Goal: Information Seeking & Learning: Learn about a topic

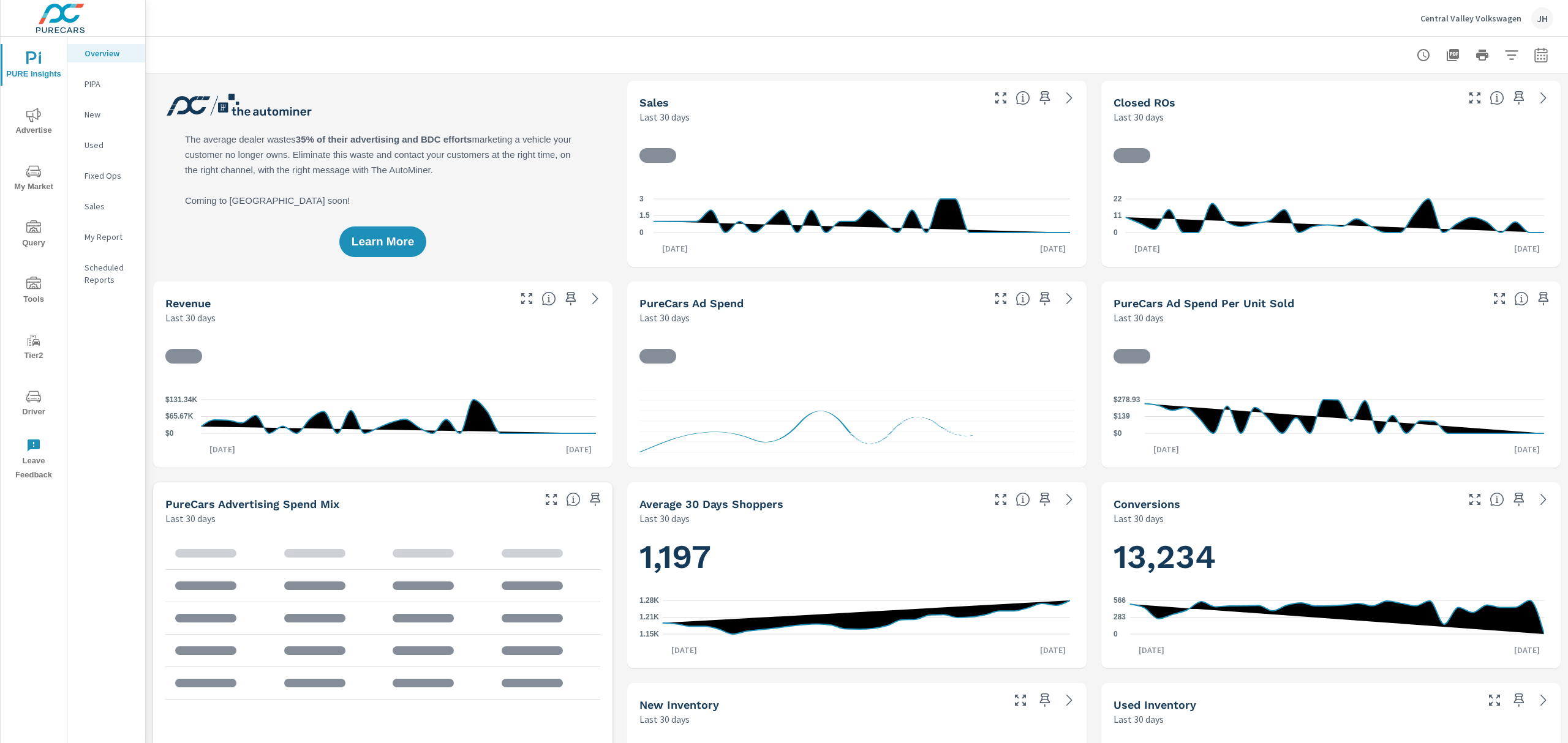
click at [30, 172] on icon "nav menu" at bounding box center [34, 172] width 15 height 15
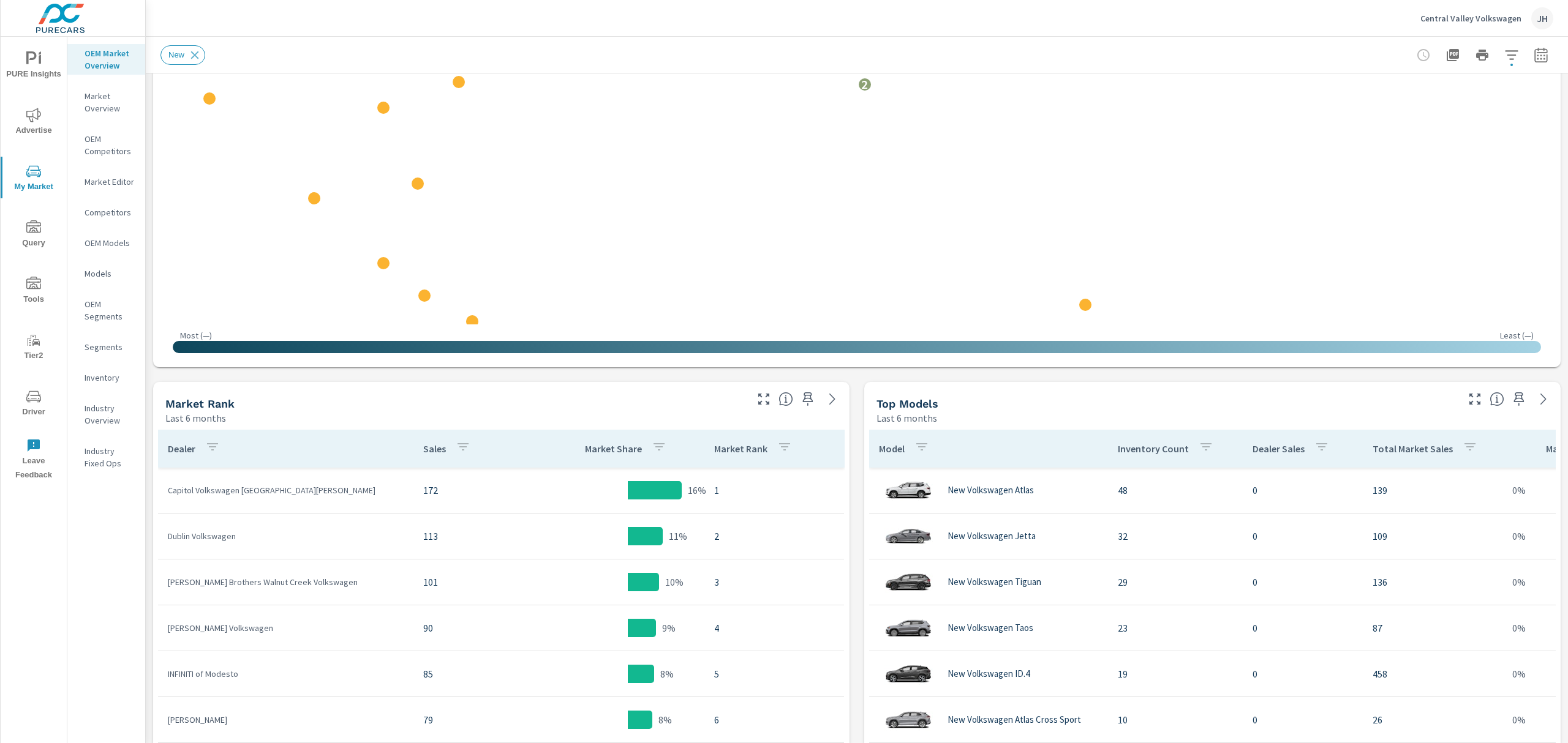
scroll to position [327, 0]
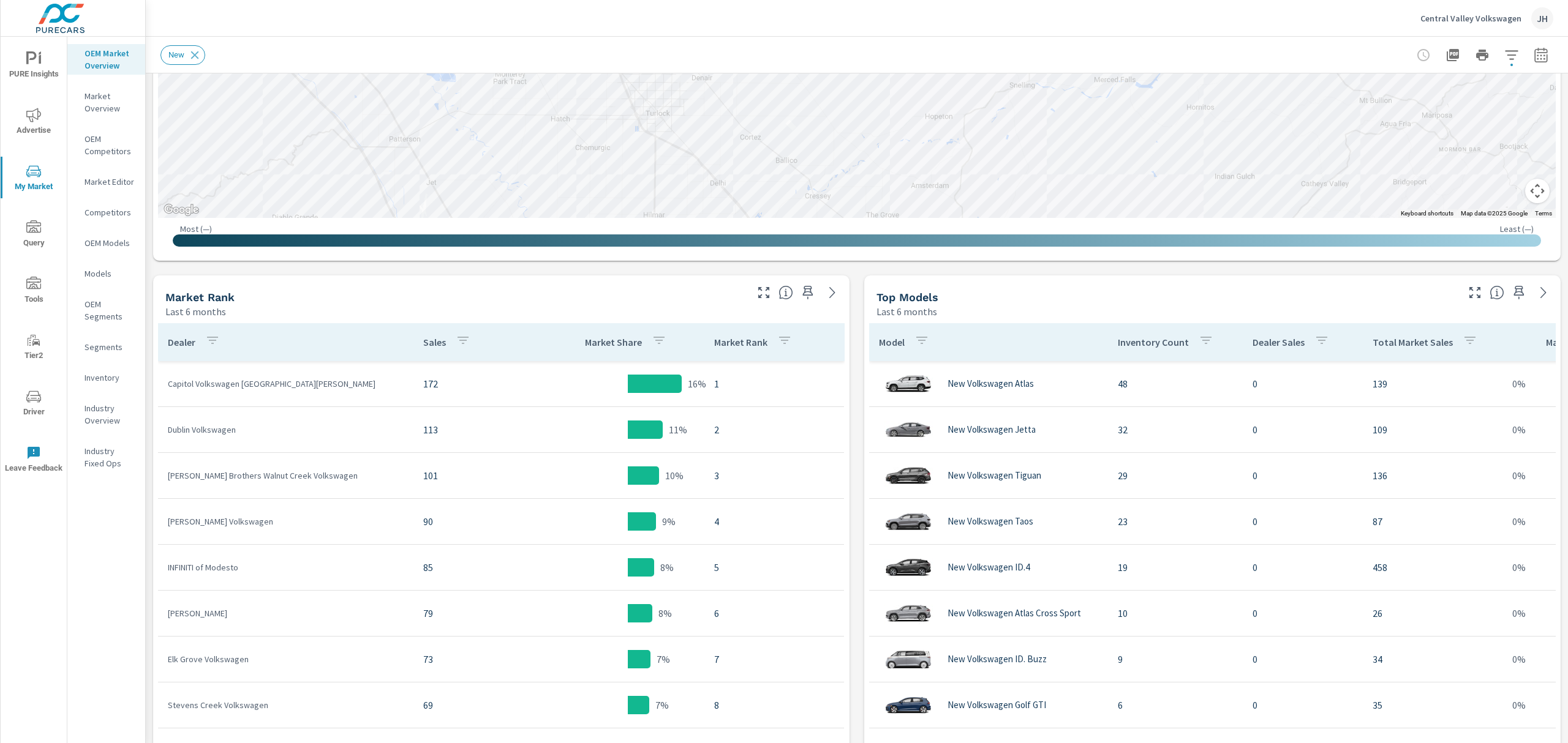
scroll to position [490, 0]
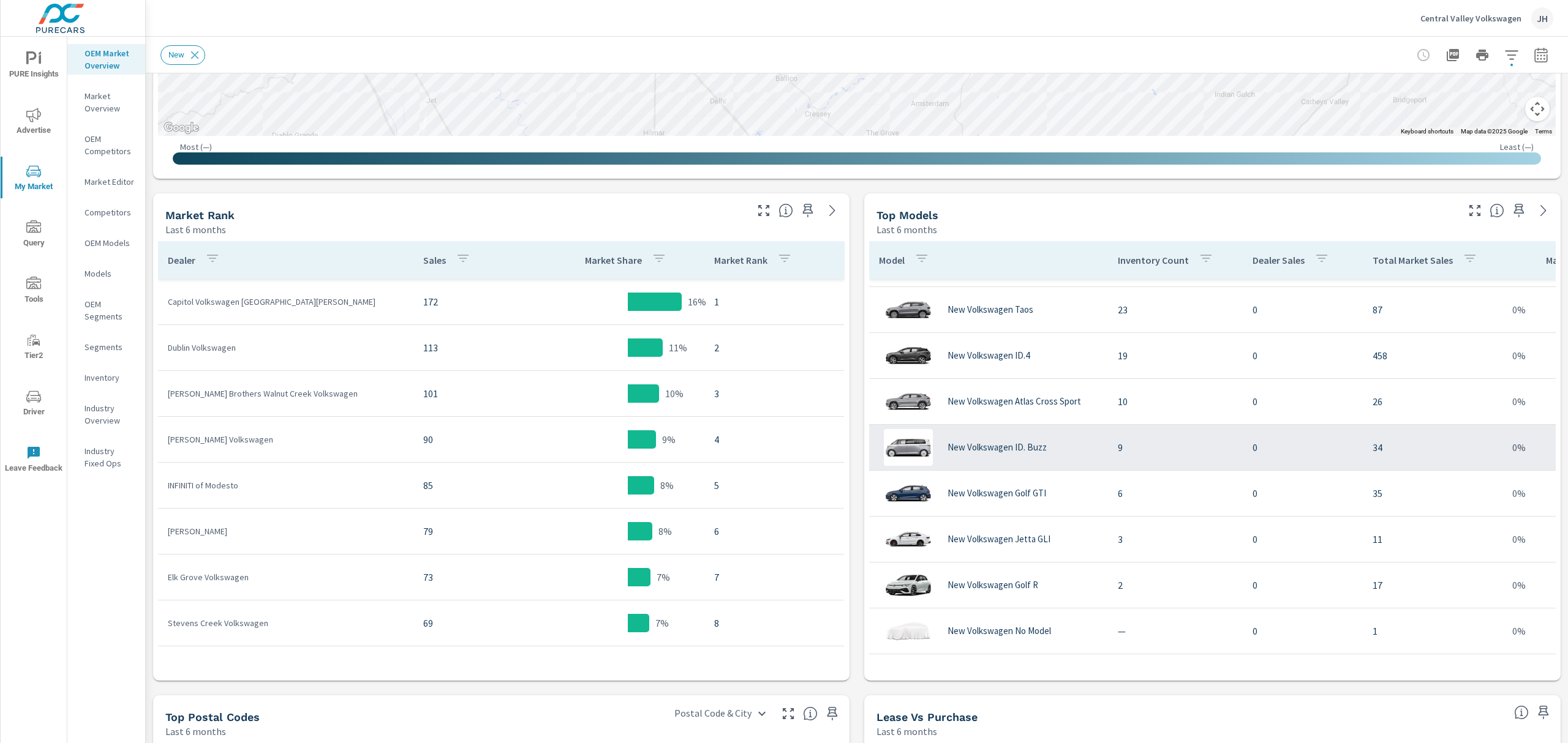
scroll to position [144, 0]
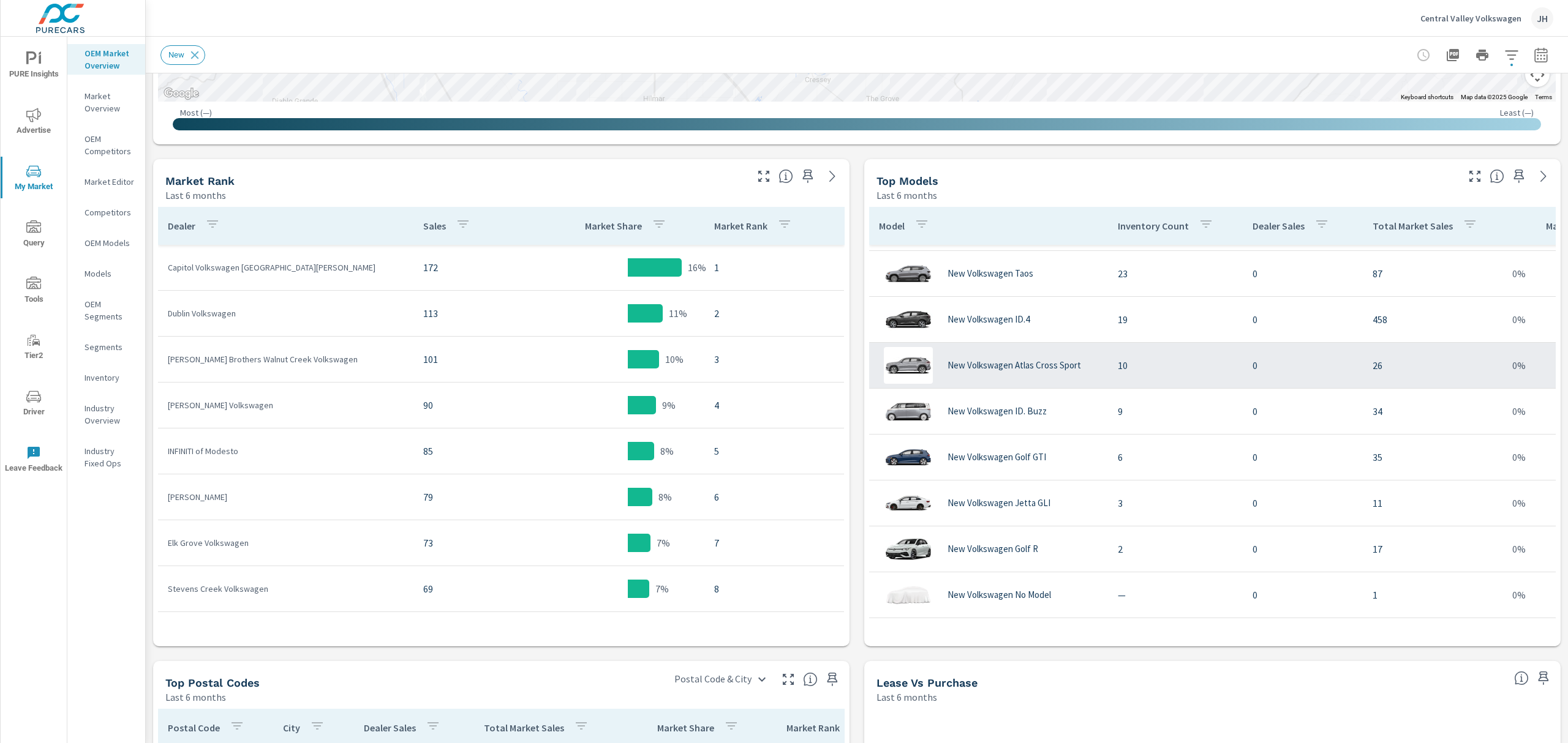
scroll to position [490, 0]
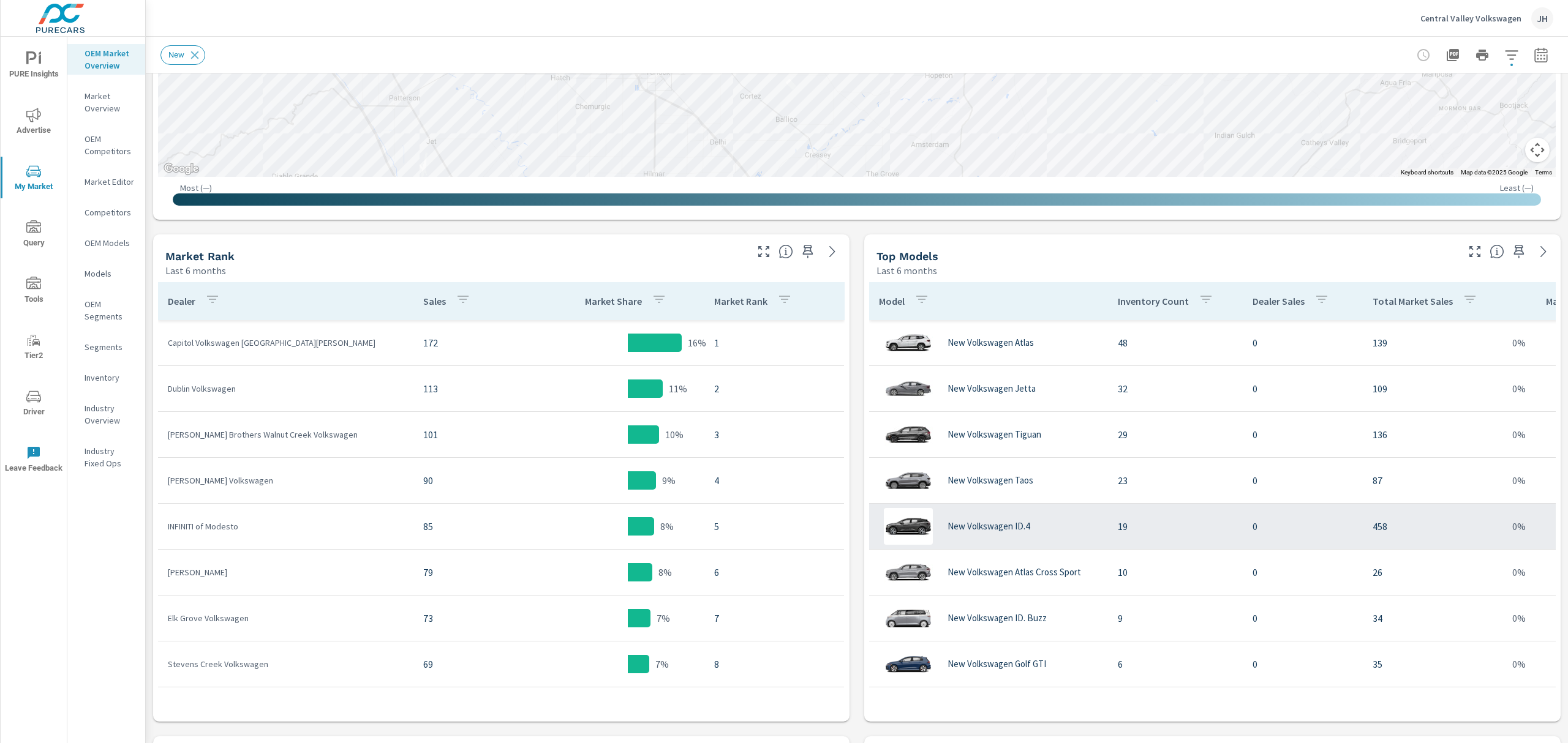
scroll to position [453, 0]
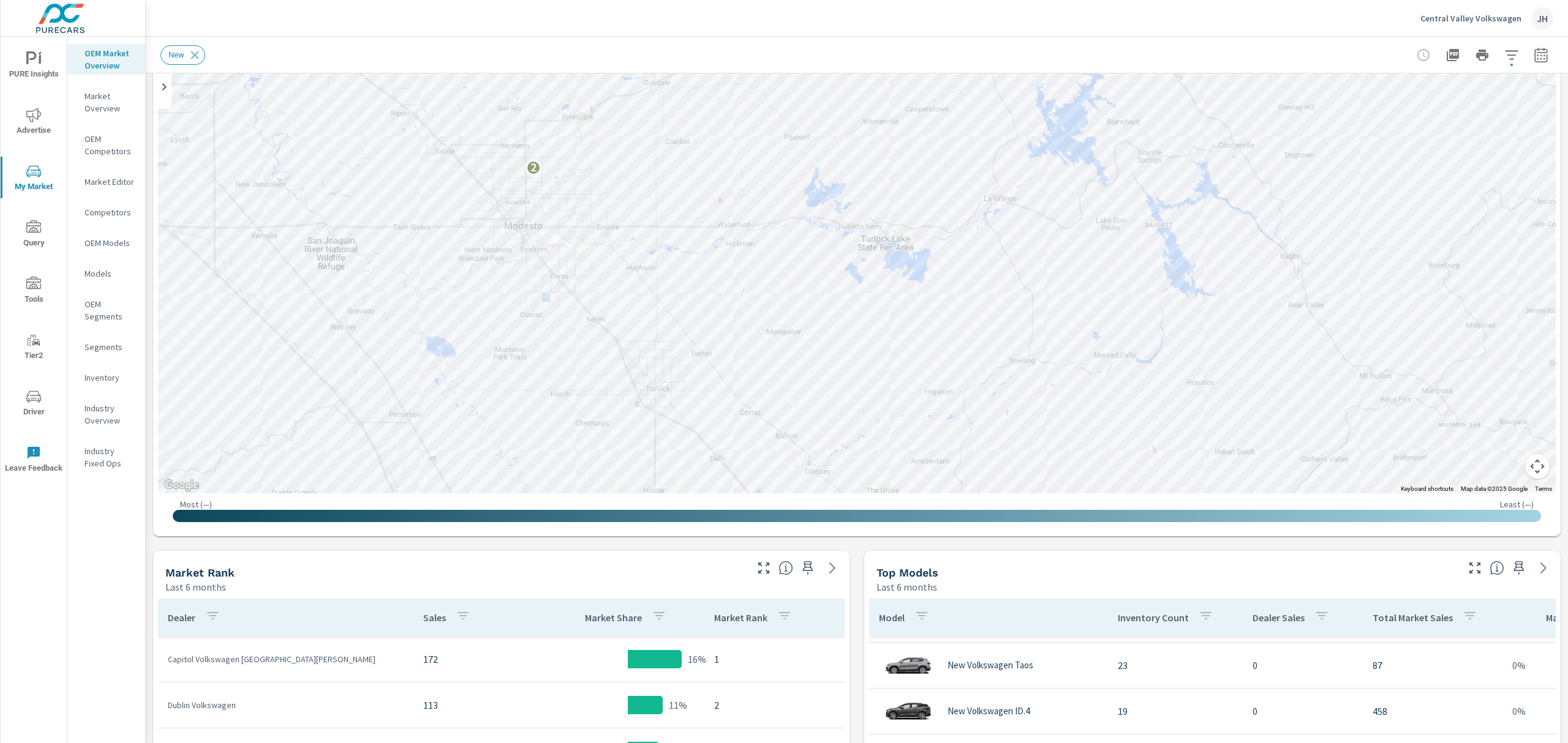
scroll to position [104, 0]
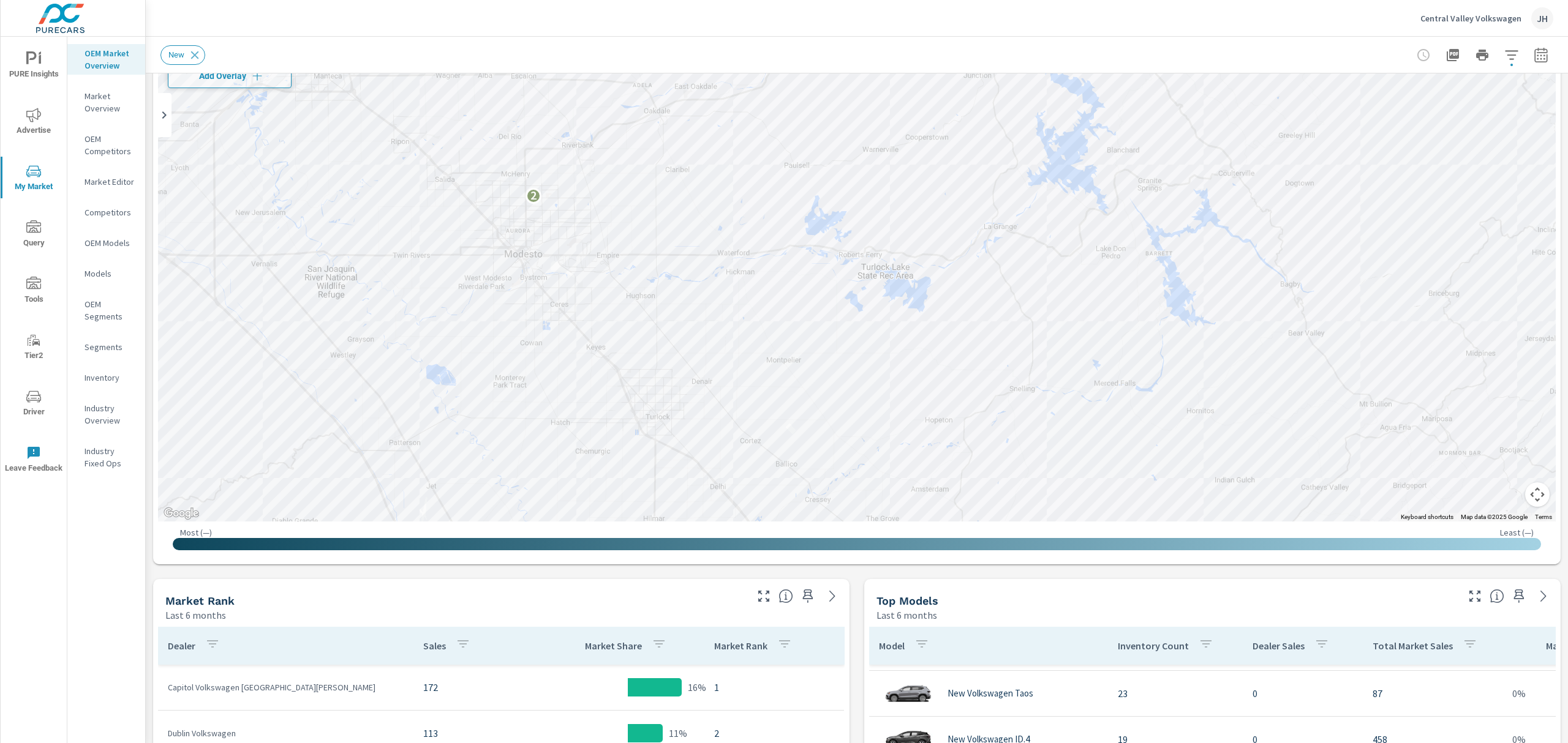
drag, startPoint x: 1316, startPoint y: 16, endPoint x: 1314, endPoint y: 71, distance: 55.0
click at [1316, 16] on div "Central Valley Volkswagen JH" at bounding box center [857, 18] width 1392 height 36
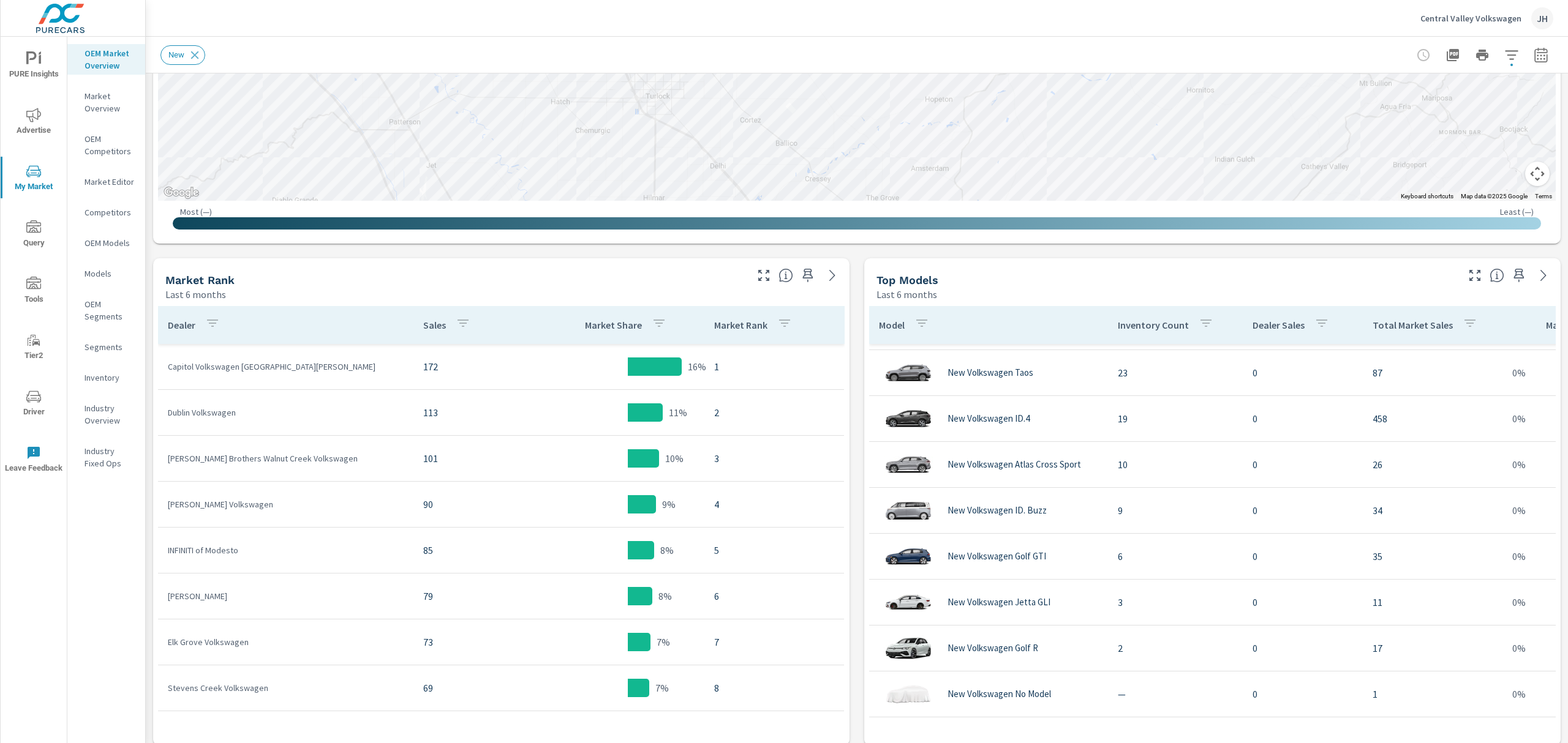
scroll to position [429, 0]
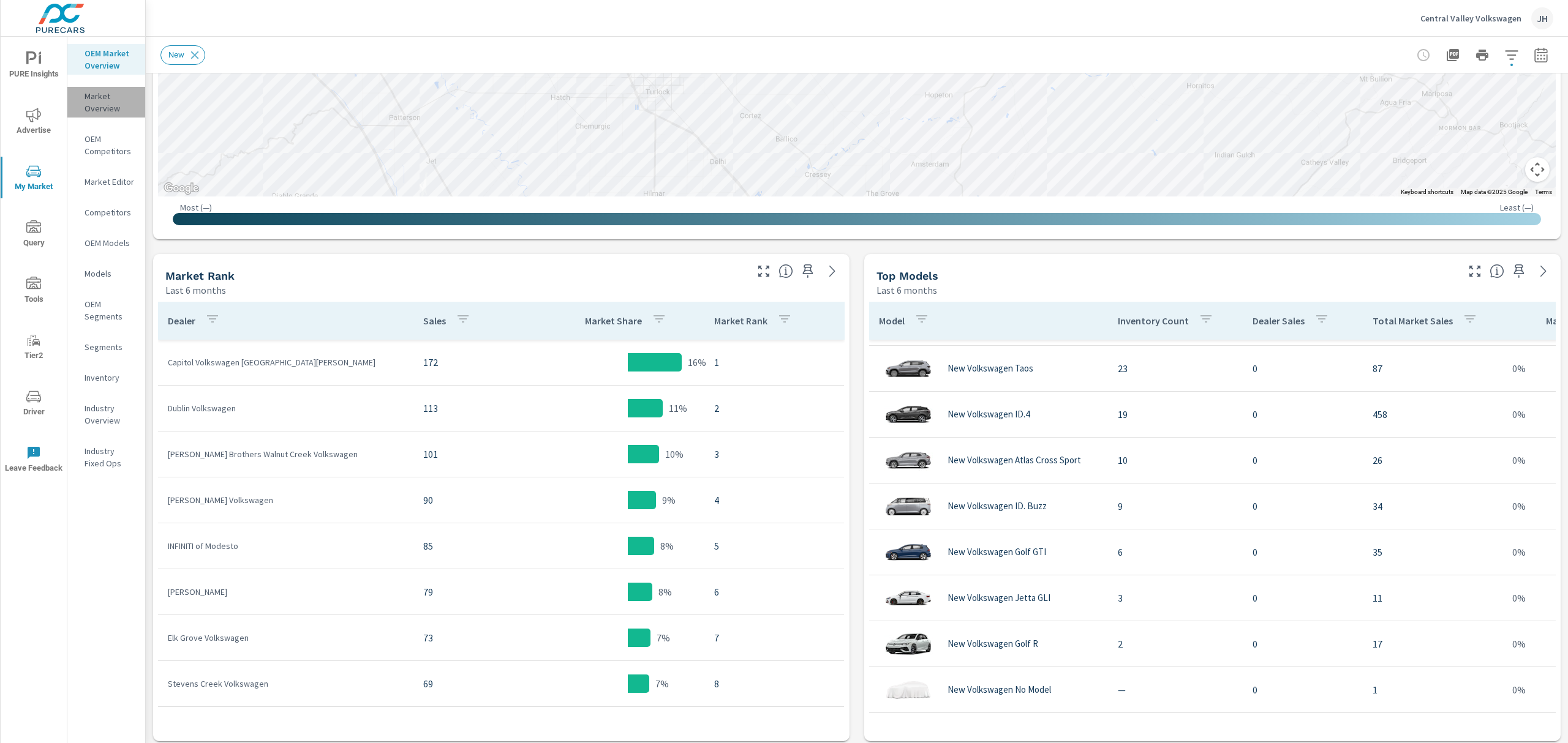
click at [97, 98] on p "Market Overview" at bounding box center [110, 102] width 51 height 25
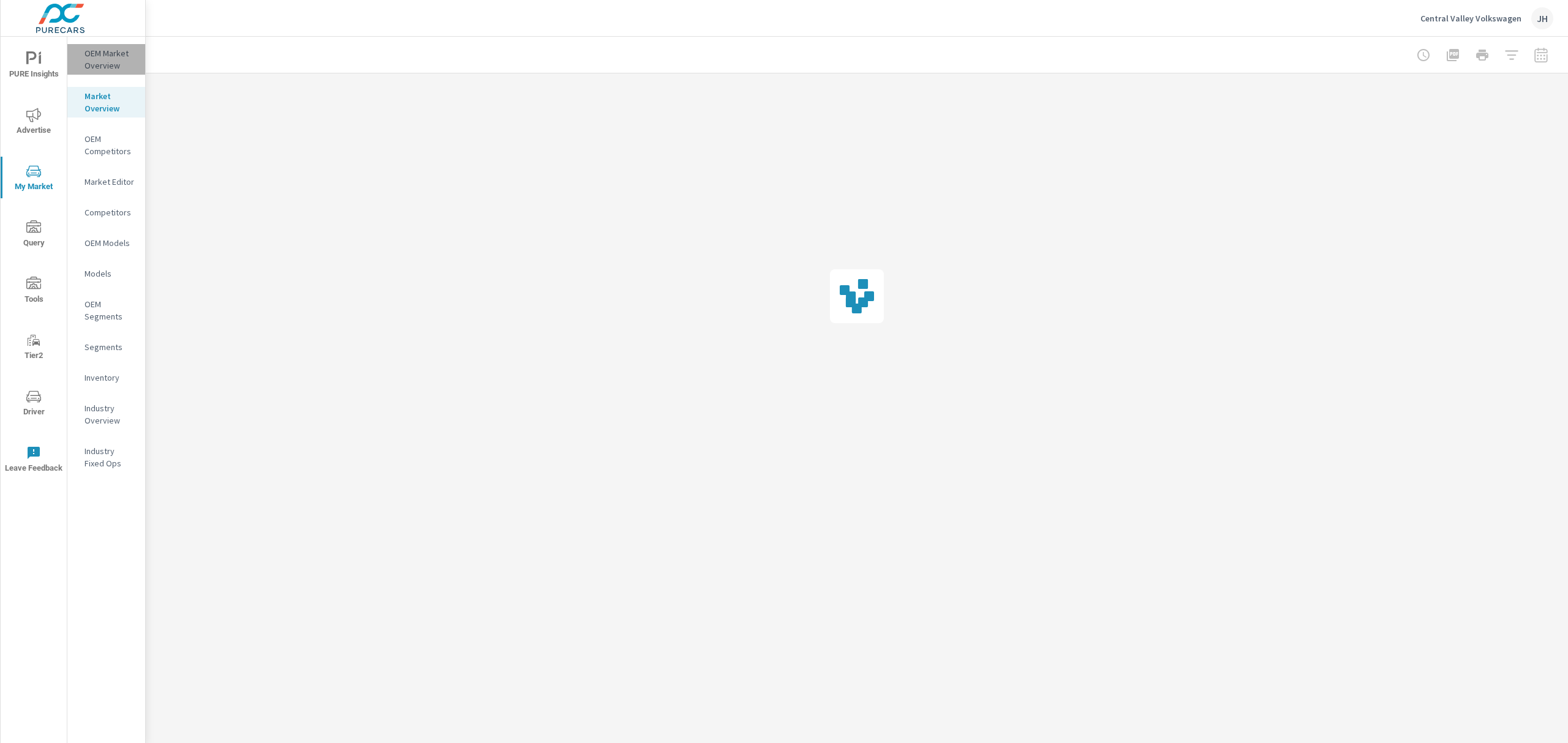
click at [101, 63] on p "OEM Market Overview" at bounding box center [110, 59] width 51 height 25
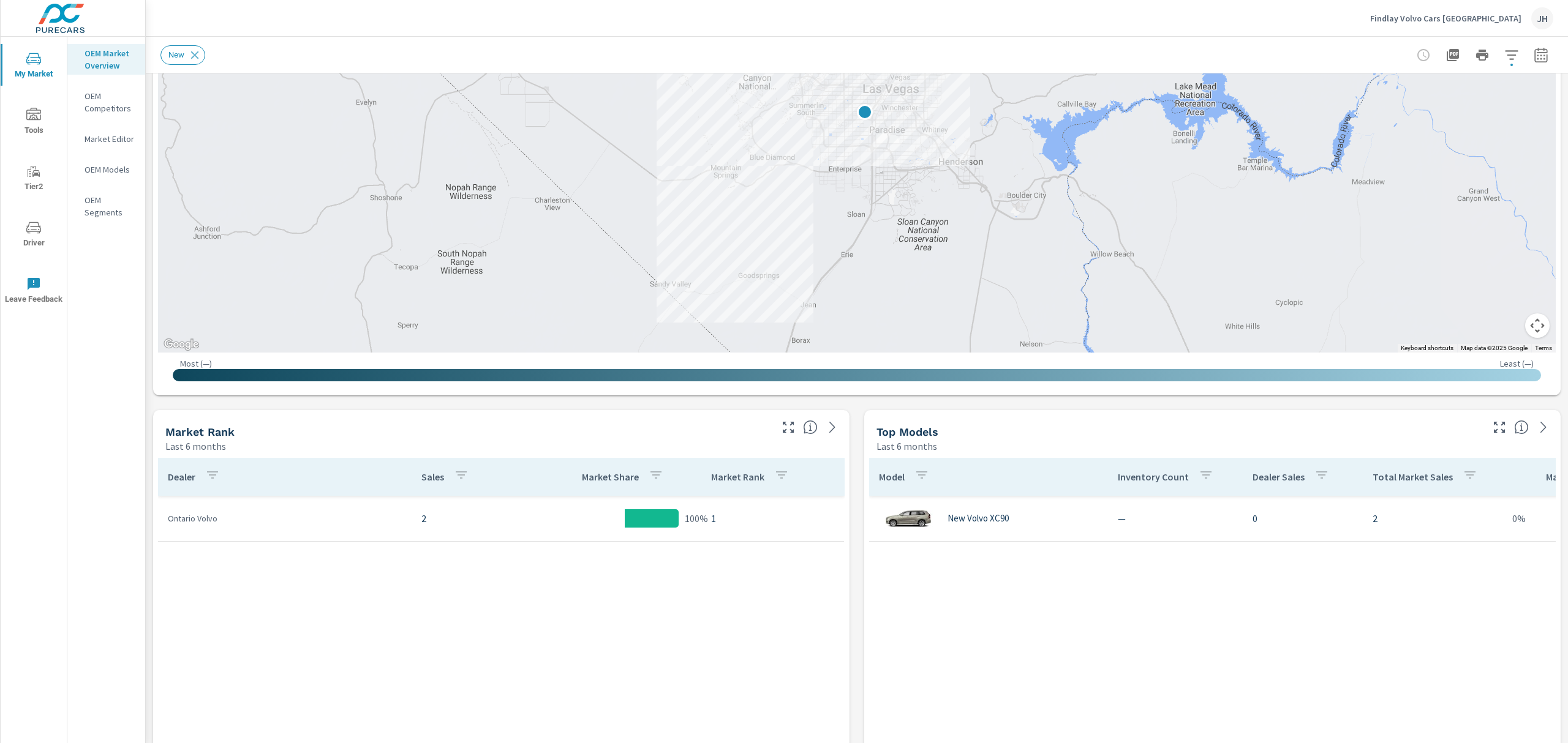
scroll to position [287, 0]
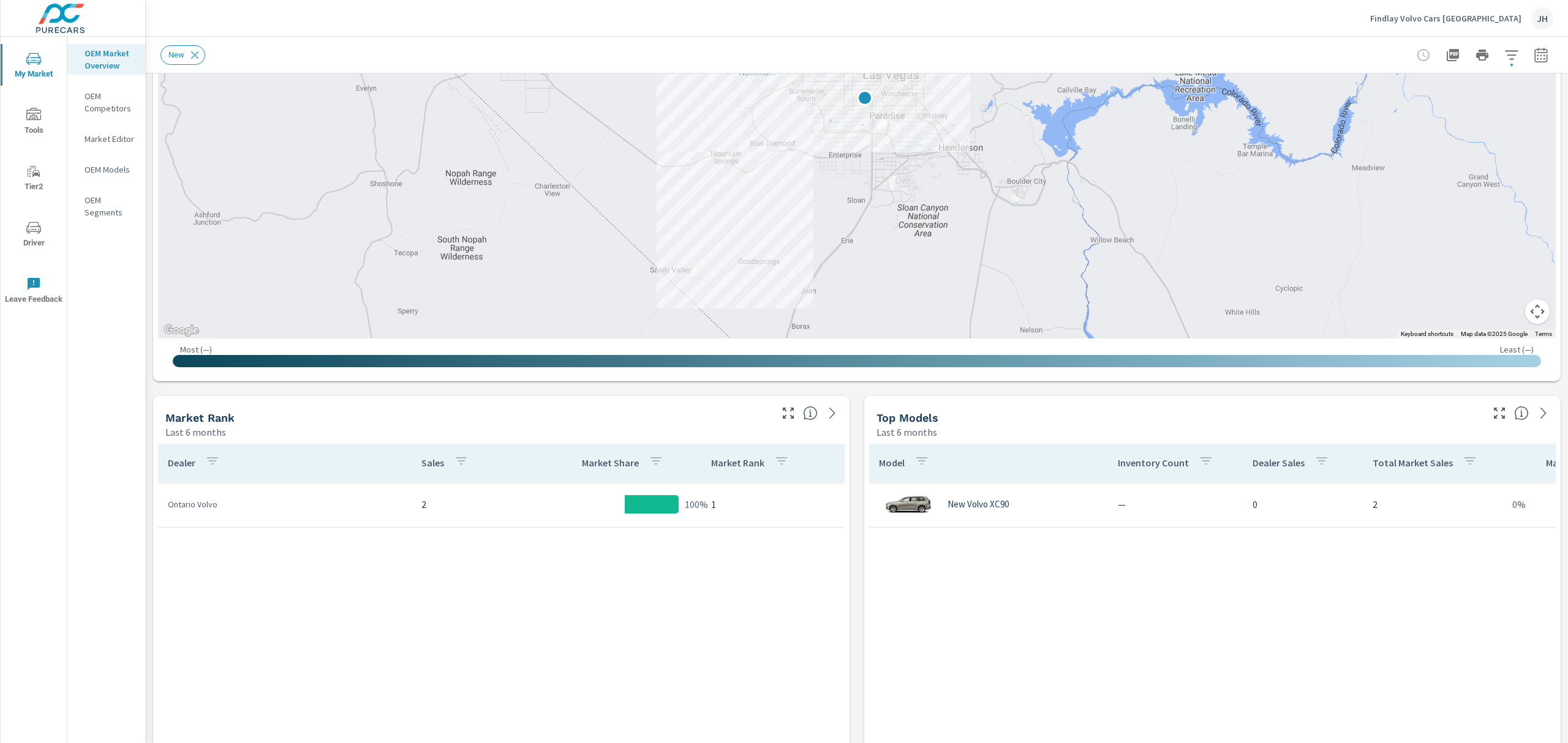
click at [1299, 609] on div "Model Inventory Count Dealer Sales Total Market Sales Market Share Market Rank …" at bounding box center [1212, 651] width 686 height 416
